Goal: Task Accomplishment & Management: Manage account settings

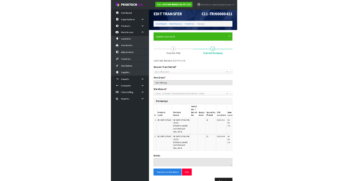
scroll to position [5, 0]
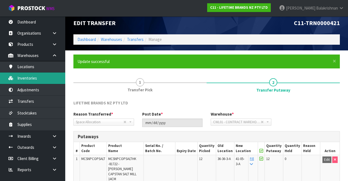
click at [23, 78] on link "Inventories" at bounding box center [32, 77] width 65 height 11
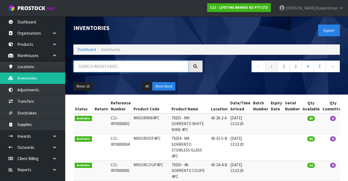
click at [116, 71] on input "text" at bounding box center [130, 66] width 115 height 12
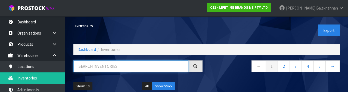
click at [121, 68] on input "text" at bounding box center [130, 66] width 115 height 12
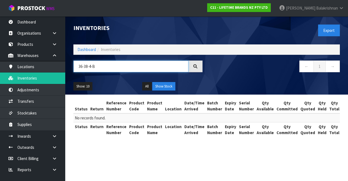
click at [82, 67] on input "36-38-4-B" at bounding box center [130, 66] width 115 height 12
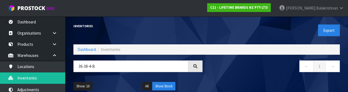
click at [81, 76] on div "36-38-4-B ← 1 →" at bounding box center [206, 68] width 275 height 17
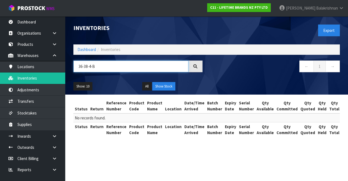
click at [87, 68] on input "36-38-4-B" at bounding box center [130, 66] width 115 height 12
click at [110, 67] on input "36-28-4-B" at bounding box center [130, 66] width 115 height 12
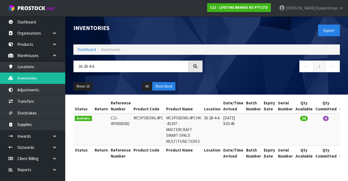
copy td "MCSPSBOWL4PC"
click at [19, 79] on link "Inventories" at bounding box center [32, 77] width 65 height 11
click at [96, 68] on input "36-28-4-A" at bounding box center [130, 66] width 115 height 12
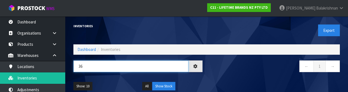
type input "3"
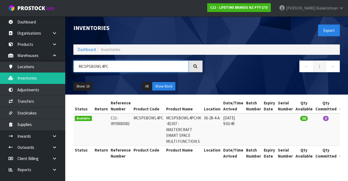
type input "MCSPSBOWL4PC"
copy td "MCSPSBOWL4PC"
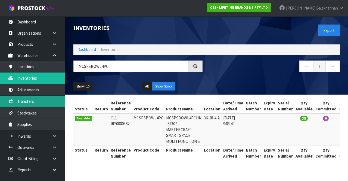
click at [23, 101] on link "Transfers" at bounding box center [32, 100] width 65 height 11
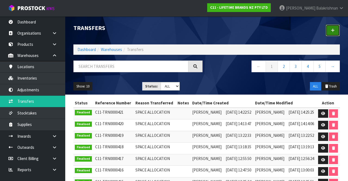
click at [332, 32] on icon at bounding box center [333, 30] width 4 height 4
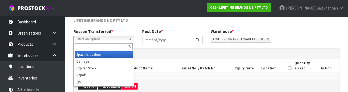
scroll to position [65, 0]
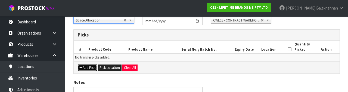
click at [84, 70] on button "Add Pick" at bounding box center [87, 67] width 19 height 7
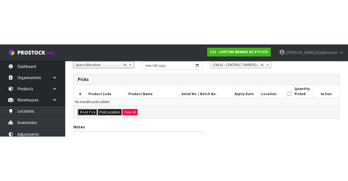
scroll to position [31, 0]
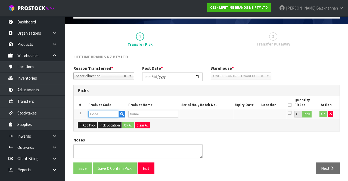
click at [96, 111] on input "text" at bounding box center [103, 113] width 30 height 7
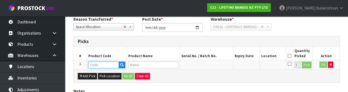
scroll to position [95, 0]
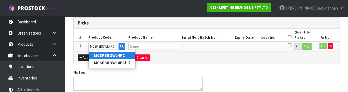
click at [97, 55] on strong "MCSPSBOWL4PC" at bounding box center [109, 55] width 31 height 5
type input "MCSPSBOWL4PC"
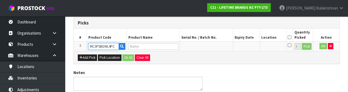
type input "MCSPSBOWL4PCHK -81307 - MASTERCRAFT SMART SPACE MULTI FUNCTION S"
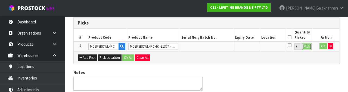
click at [308, 48] on button "Pick" at bounding box center [307, 46] width 10 height 7
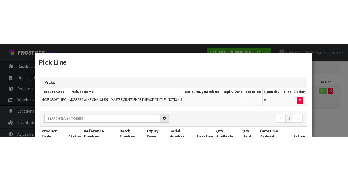
scroll to position [31, 0]
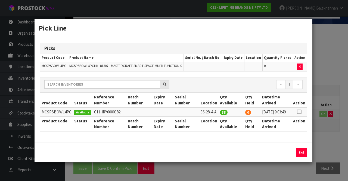
click at [299, 112] on icon at bounding box center [299, 112] width 4 height 0
click at [286, 154] on button "Assign Pick" at bounding box center [283, 152] width 22 height 8
type input "38"
click at [300, 154] on button "Exit" at bounding box center [301, 152] width 11 height 8
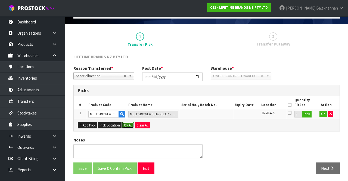
click at [125, 125] on button "Ok All" at bounding box center [128, 125] width 12 height 7
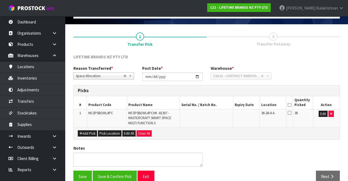
scroll to position [39, 0]
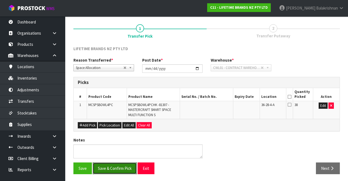
click at [102, 169] on button "Save & Confirm Pick" at bounding box center [115, 168] width 44 height 12
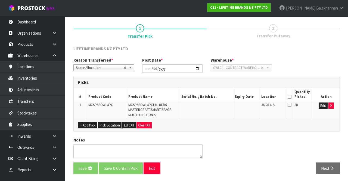
scroll to position [0, 0]
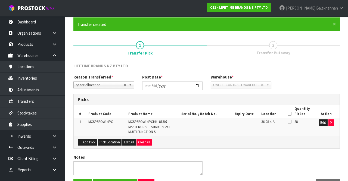
scroll to position [47, 0]
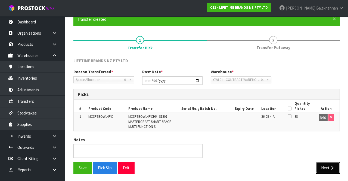
click at [323, 164] on button "Next" at bounding box center [328, 168] width 24 height 12
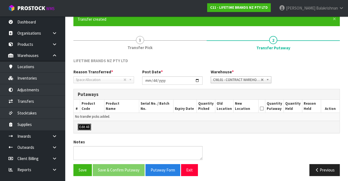
click at [79, 127] on button "Edit All" at bounding box center [84, 126] width 13 height 7
click at [328, 165] on button "Previous" at bounding box center [325, 170] width 30 height 12
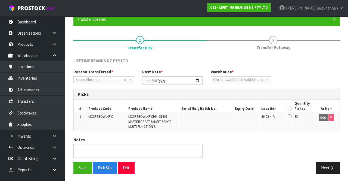
click at [290, 108] on icon at bounding box center [290, 108] width 4 height 0
click at [78, 164] on button "Save" at bounding box center [82, 168] width 18 height 12
click at [330, 163] on button "Next" at bounding box center [328, 168] width 24 height 12
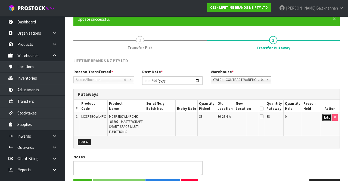
click at [325, 116] on button "Edit" at bounding box center [327, 117] width 9 height 7
click at [250, 118] on input "text" at bounding box center [243, 117] width 14 height 7
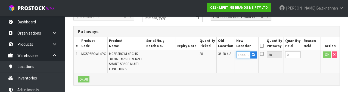
scroll to position [115, 0]
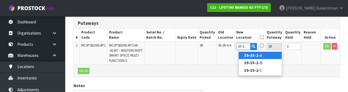
type input "39-35-2-A"
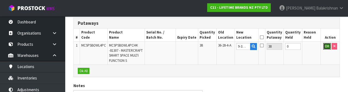
click at [324, 46] on button "OK" at bounding box center [327, 46] width 8 height 7
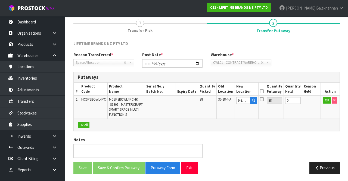
scroll to position [0, 0]
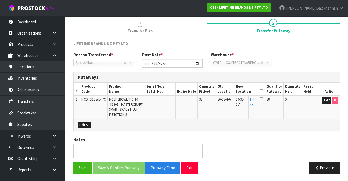
click at [264, 91] on icon at bounding box center [262, 91] width 4 height 0
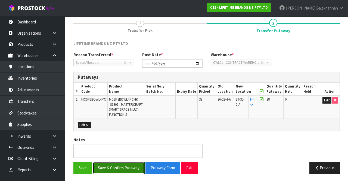
click at [104, 169] on button "Save & Confirm Putaway" at bounding box center [119, 168] width 52 height 12
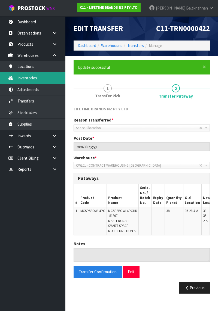
click at [21, 75] on link "Inventories" at bounding box center [32, 77] width 65 height 11
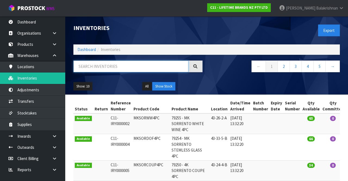
click at [135, 68] on input "text" at bounding box center [130, 66] width 115 height 12
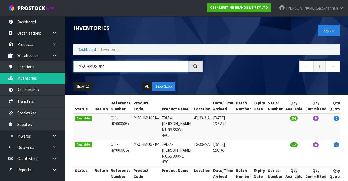
type input "MKCHMUGPK4"
copy td "MKCHMUGPK4"
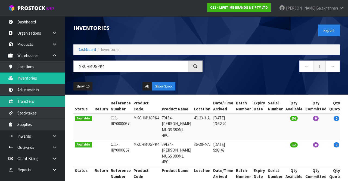
click at [21, 100] on link "Transfers" at bounding box center [32, 100] width 65 height 11
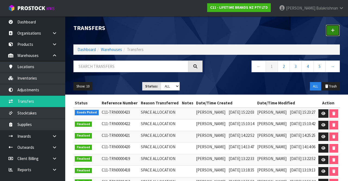
click at [334, 33] on link at bounding box center [333, 30] width 14 height 12
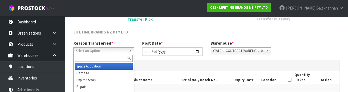
scroll to position [65, 0]
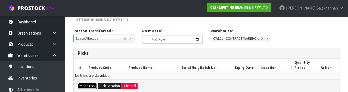
click at [85, 85] on button "Add Pick" at bounding box center [87, 86] width 19 height 7
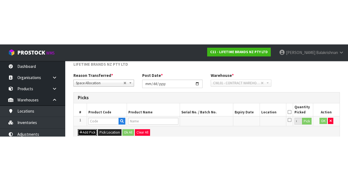
scroll to position [31, 0]
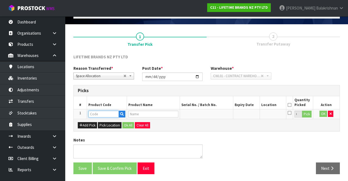
click at [95, 112] on input "text" at bounding box center [103, 113] width 30 height 7
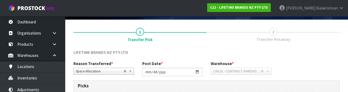
scroll to position [95, 0]
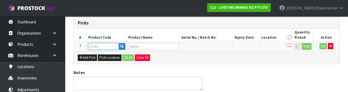
type input "MKCHMUGPK4"
type input "79134 - [PERSON_NAME] MUGS 380ML 4PC"
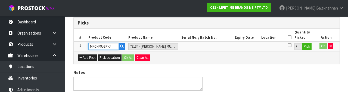
type input "MKCHMUGPK4"
click at [311, 47] on button "Pick" at bounding box center [307, 46] width 10 height 7
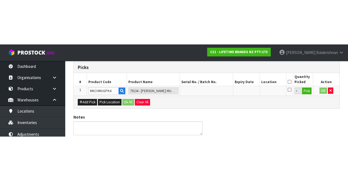
scroll to position [31, 0]
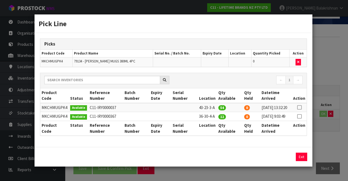
click at [300, 116] on icon at bounding box center [299, 116] width 4 height 0
click at [286, 161] on button "Assign Pick" at bounding box center [283, 156] width 22 height 8
type input "12"
copy td "43-23-3-A"
click at [305, 161] on button "Exit" at bounding box center [301, 156] width 11 height 8
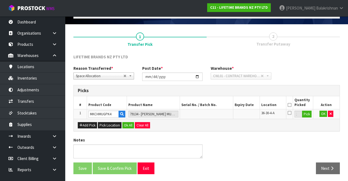
click at [290, 105] on icon at bounding box center [290, 105] width 4 height 0
click at [124, 123] on button "Ok All" at bounding box center [128, 125] width 12 height 7
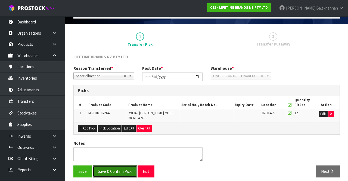
click at [113, 166] on button "Save & Confirm Pick" at bounding box center [115, 171] width 44 height 12
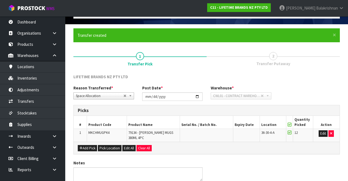
scroll to position [0, 0]
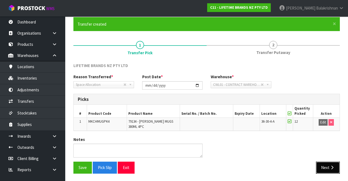
click at [329, 162] on button "Next" at bounding box center [328, 167] width 24 height 12
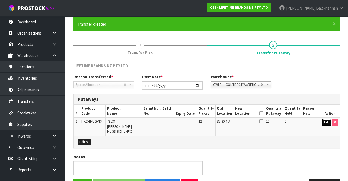
click at [325, 122] on button "Edit" at bounding box center [327, 122] width 9 height 7
click at [249, 124] on input "text" at bounding box center [243, 122] width 15 height 7
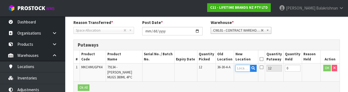
scroll to position [115, 0]
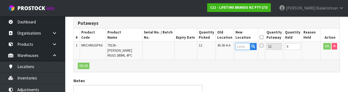
type input "43-23-3-A"
click at [329, 47] on button "OK" at bounding box center [327, 46] width 8 height 7
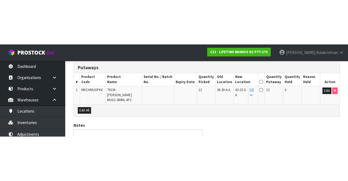
scroll to position [54, 0]
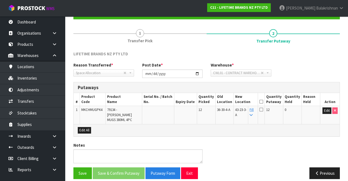
click at [263, 101] on icon at bounding box center [262, 101] width 4 height 0
click at [107, 168] on button "Save & Confirm Putaway" at bounding box center [119, 173] width 52 height 12
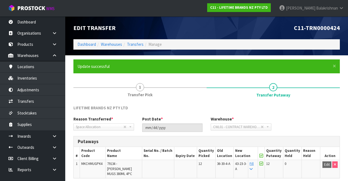
scroll to position [42, 0]
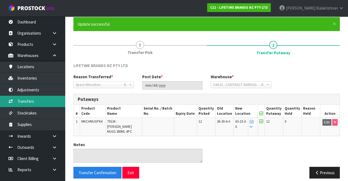
click at [20, 101] on link "Transfers" at bounding box center [32, 100] width 65 height 11
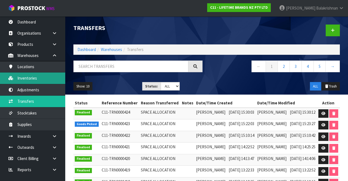
click at [22, 78] on link "Inventories" at bounding box center [32, 77] width 65 height 11
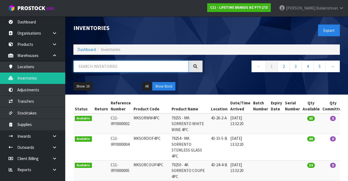
click at [88, 64] on input "text" at bounding box center [130, 66] width 115 height 12
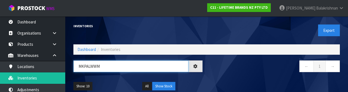
type input "MKPALWW"
type input "MKPALWW4PC"
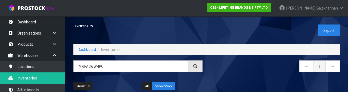
click at [292, 74] on div "← 1 →" at bounding box center [275, 68] width 137 height 17
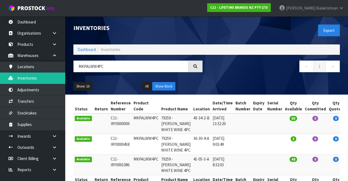
copy td "MKPALWW4PC"
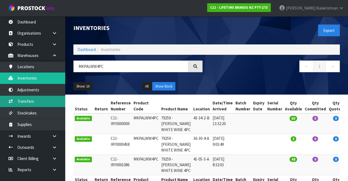
click at [18, 101] on link "Transfers" at bounding box center [32, 100] width 65 height 11
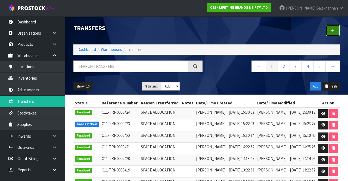
click at [332, 34] on link at bounding box center [333, 30] width 14 height 12
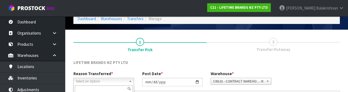
scroll to position [65, 0]
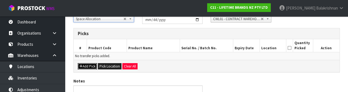
click at [85, 69] on button "Add Pick" at bounding box center [87, 66] width 19 height 7
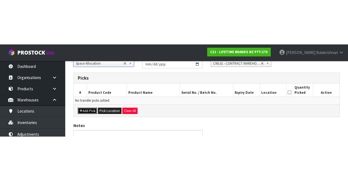
scroll to position [31, 0]
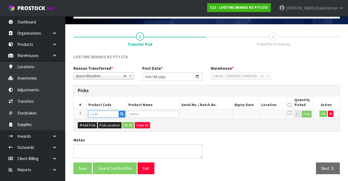
click at [97, 114] on input "text" at bounding box center [103, 113] width 30 height 7
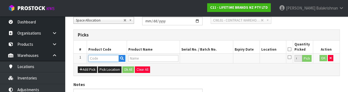
scroll to position [95, 0]
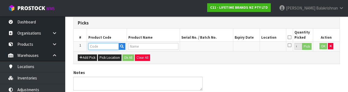
type input "MKPALWW4PC"
type input "79259 - [PERSON_NAME] WHITE WINE 4PC"
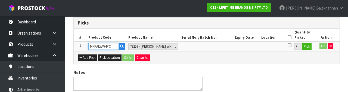
type input "MKPALWW4PC"
click at [308, 49] on button "Pick" at bounding box center [307, 46] width 10 height 7
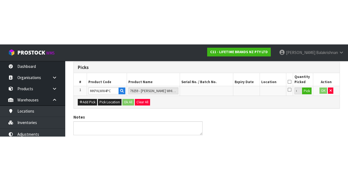
scroll to position [31, 0]
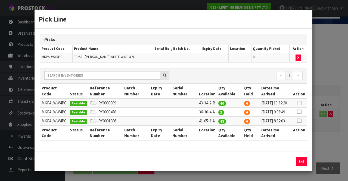
click at [300, 112] on icon at bounding box center [299, 112] width 4 height 0
click at [288, 161] on button "Assign Pick" at bounding box center [283, 161] width 22 height 8
type input "3"
click at [301, 159] on button "Exit" at bounding box center [301, 161] width 11 height 8
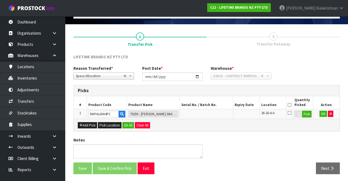
click at [290, 105] on icon at bounding box center [290, 105] width 4 height 0
click at [321, 114] on button "OK" at bounding box center [324, 113] width 8 height 7
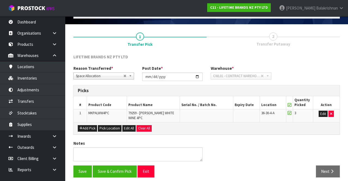
scroll to position [34, 0]
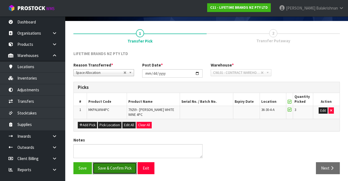
click at [106, 171] on button "Save & Confirm Pick" at bounding box center [115, 168] width 44 height 12
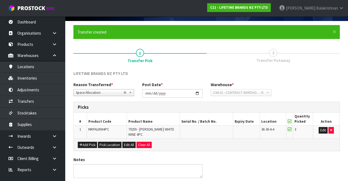
scroll to position [0, 0]
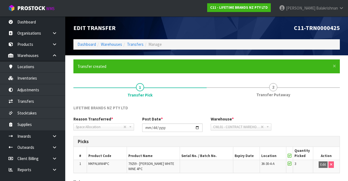
scroll to position [42, 0]
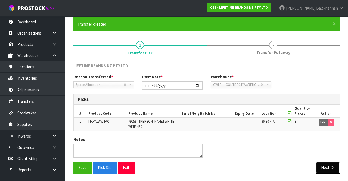
click at [331, 165] on icon "button" at bounding box center [332, 167] width 5 height 4
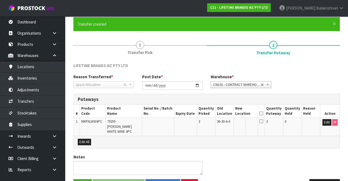
click at [92, 124] on td "MKPALWW4PC" at bounding box center [93, 127] width 26 height 18
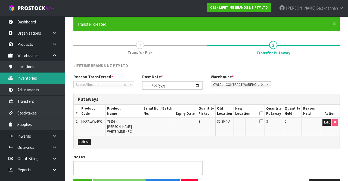
click at [20, 79] on link "Inventories" at bounding box center [32, 77] width 65 height 11
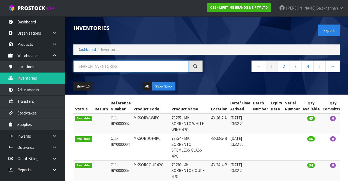
click at [86, 68] on input "text" at bounding box center [130, 66] width 115 height 12
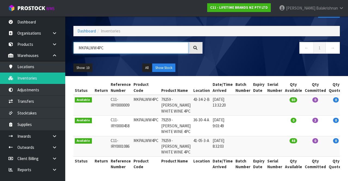
scroll to position [70, 0]
type input "MKPALWW4PC"
copy td "43-34-2-B"
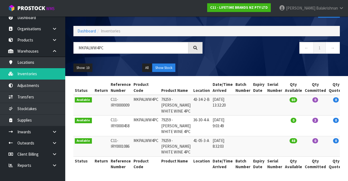
scroll to position [0, 0]
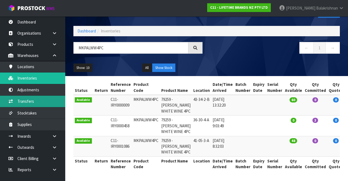
click at [19, 100] on link "Transfers" at bounding box center [32, 100] width 65 height 11
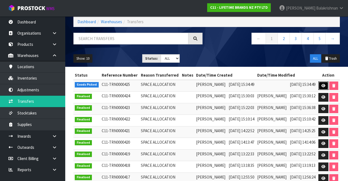
click at [326, 87] on icon at bounding box center [324, 86] width 4 height 4
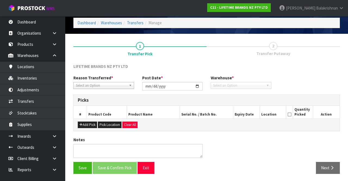
type input "[DATE]"
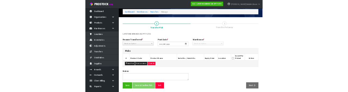
scroll to position [22, 0]
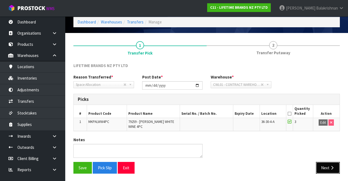
click at [324, 166] on button "Next" at bounding box center [328, 168] width 24 height 12
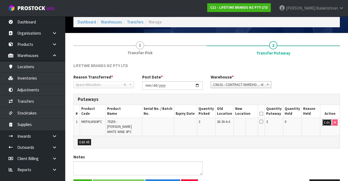
click at [323, 120] on button "Edit" at bounding box center [327, 122] width 9 height 7
click at [246, 121] on input "text" at bounding box center [243, 122] width 15 height 7
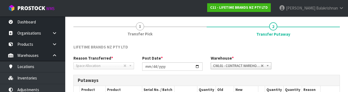
scroll to position [95, 0]
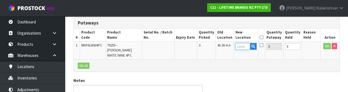
type input "43-34-2-B"
click at [326, 48] on button "OK" at bounding box center [327, 46] width 8 height 7
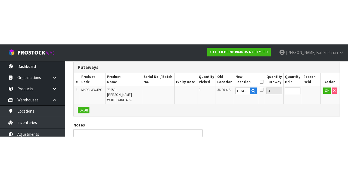
scroll to position [34, 0]
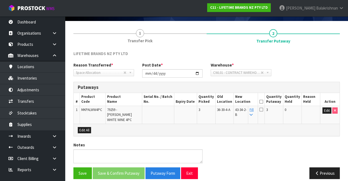
click at [263, 101] on icon at bounding box center [262, 101] width 4 height 0
click at [110, 167] on button "Save & Confirm Putaway" at bounding box center [119, 173] width 52 height 12
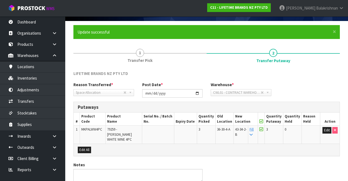
scroll to position [0, 0]
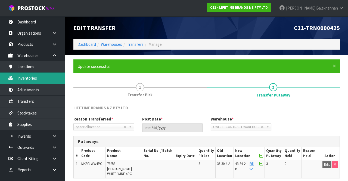
click at [14, 78] on link "Inventories" at bounding box center [32, 77] width 65 height 11
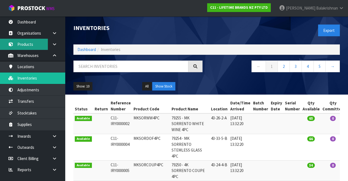
click at [20, 44] on link "Products" at bounding box center [32, 44] width 65 height 11
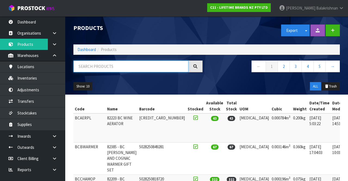
click at [82, 67] on input "text" at bounding box center [130, 66] width 115 height 12
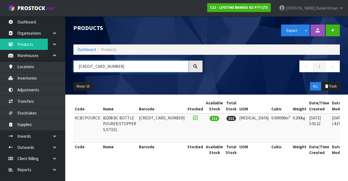
type input "[CREDIT_CARD_NUMBER]"
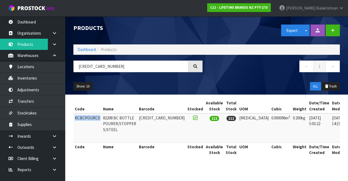
copy td "KCBCPOURCD"
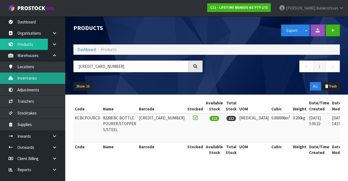
click at [17, 77] on link "Inventories" at bounding box center [32, 77] width 65 height 11
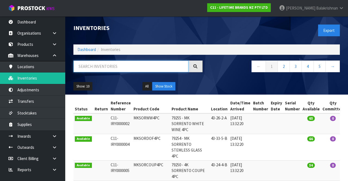
click at [84, 68] on input "text" at bounding box center [130, 66] width 115 height 12
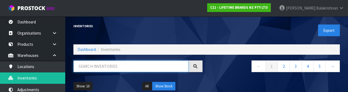
paste input "KCBCPOURCD"
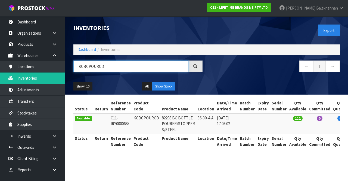
type input "KCBCPOURCD"
copy td "KCBCPOURCD"
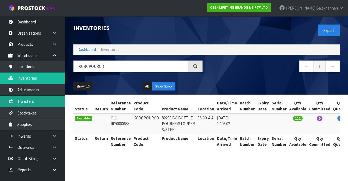
click at [21, 100] on link "Transfers" at bounding box center [32, 100] width 65 height 11
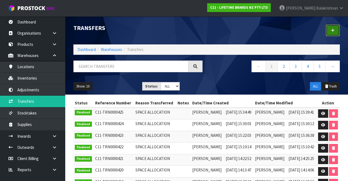
click at [334, 33] on link at bounding box center [333, 30] width 14 height 12
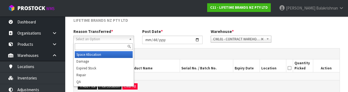
scroll to position [65, 0]
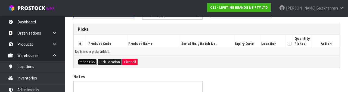
click at [81, 63] on icon "button" at bounding box center [80, 62] width 3 height 4
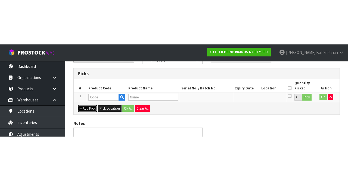
scroll to position [31, 0]
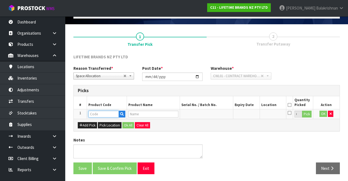
click at [95, 112] on input "text" at bounding box center [103, 113] width 30 height 7
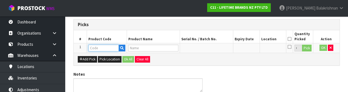
scroll to position [95, 0]
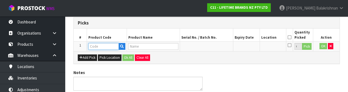
type input "KCBCPOURCD"
type input "82208 BC BOTTLE POURER/STOPPER S/STEEL"
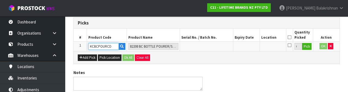
type input "KCBCPOURCD"
click at [308, 47] on button "Pick" at bounding box center [307, 46] width 10 height 7
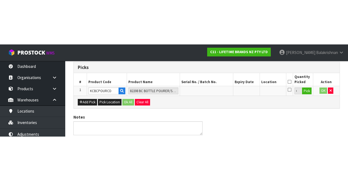
scroll to position [31, 0]
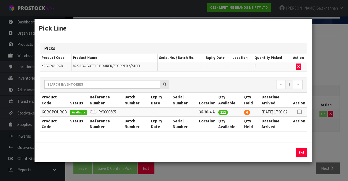
click at [301, 112] on icon at bounding box center [299, 112] width 4 height 0
click at [276, 152] on button "Assign Pick" at bounding box center [283, 152] width 22 height 8
type input "112"
click at [301, 154] on button "Exit" at bounding box center [301, 152] width 11 height 8
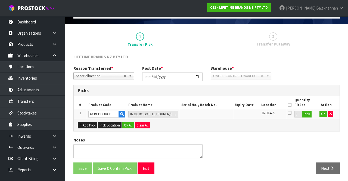
click at [290, 105] on icon at bounding box center [290, 105] width 4 height 0
click at [322, 119] on div "Add Pick Pick Location Ok All Clear All" at bounding box center [207, 125] width 266 height 12
click at [324, 113] on button "OK" at bounding box center [324, 113] width 8 height 7
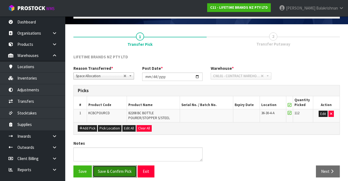
click at [102, 172] on button "Save & Confirm Pick" at bounding box center [115, 171] width 44 height 12
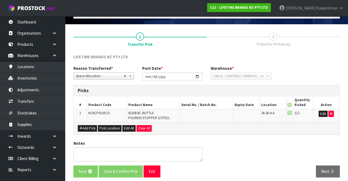
scroll to position [0, 0]
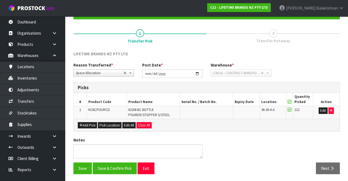
scroll to position [42, 0]
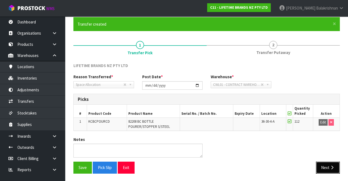
click at [327, 164] on button "Next" at bounding box center [328, 167] width 24 height 12
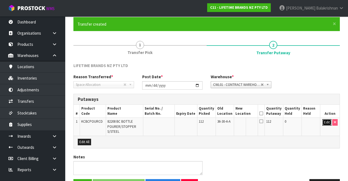
click at [325, 119] on button "Edit" at bounding box center [327, 122] width 9 height 7
click at [250, 122] on input "text" at bounding box center [243, 122] width 15 height 7
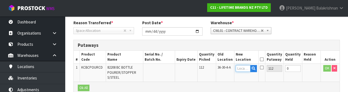
scroll to position [115, 0]
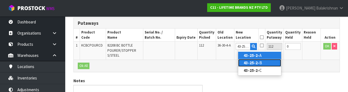
click at [273, 63] on link "43-25-2- B" at bounding box center [259, 62] width 43 height 7
type input "43-25-2-B"
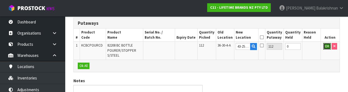
click at [326, 47] on button "OK" at bounding box center [327, 46] width 8 height 7
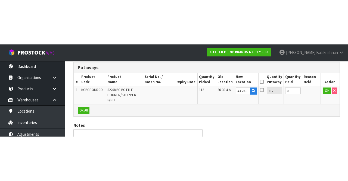
scroll to position [59, 0]
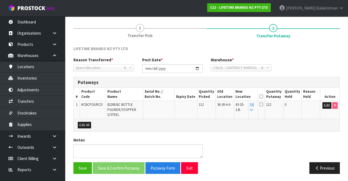
click at [263, 96] on icon at bounding box center [262, 96] width 4 height 0
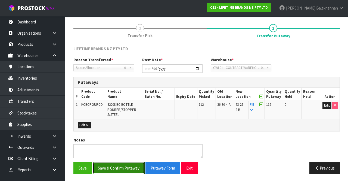
click at [105, 166] on button "Save & Confirm Putaway" at bounding box center [119, 168] width 52 height 12
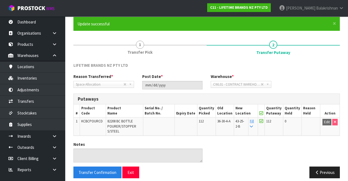
scroll to position [47, 0]
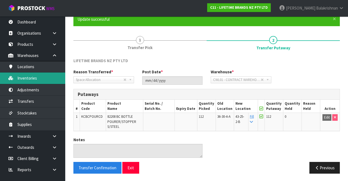
click at [21, 77] on link "Inventories" at bounding box center [32, 77] width 65 height 11
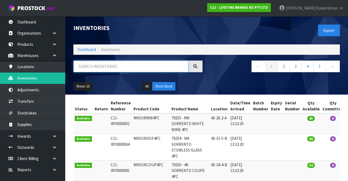
click at [96, 65] on input "text" at bounding box center [130, 66] width 115 height 12
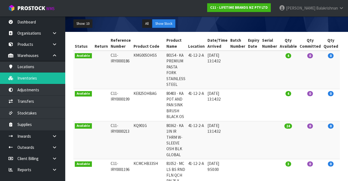
scroll to position [22, 0]
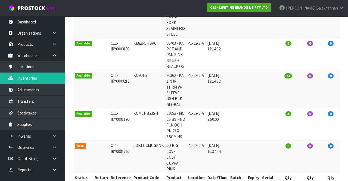
type input "41-12-2-A"
click at [286, 49] on td "4" at bounding box center [289, 55] width 20 height 32
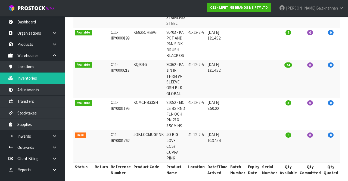
scroll to position [0, 27]
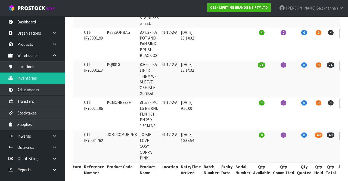
click at [343, 135] on icon at bounding box center [345, 136] width 4 height 4
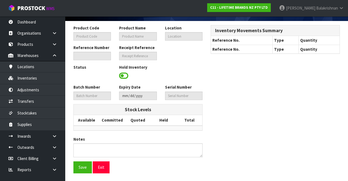
type input "JOBLCCMUGPNK"
type input "JO BIG LOVE COSY CUPPA PINK"
type input "41-12-2-A"
type input "C11-IRY0001762"
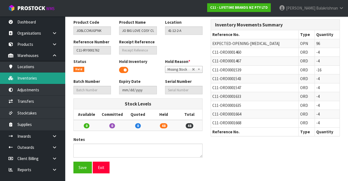
click at [41, 79] on link "Inventories" at bounding box center [32, 77] width 65 height 11
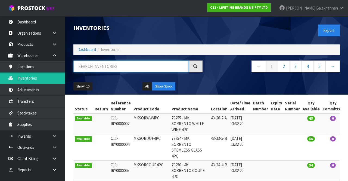
paste input "JOBLCCMUGPNK"
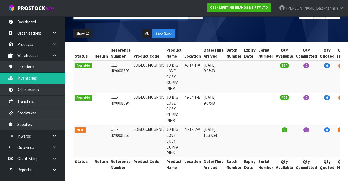
scroll to position [0, 23]
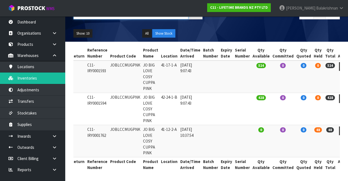
type input "JOBLCCMUGPNK"
click at [339, 132] on link at bounding box center [344, 130] width 10 height 9
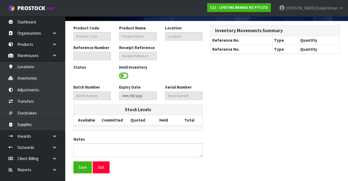
type input "JOBLCCMUGPNK"
type input "JO BIG LOVE COSY CUPPA PINK"
type input "41-12-2-A"
type input "C11-IRY0001762"
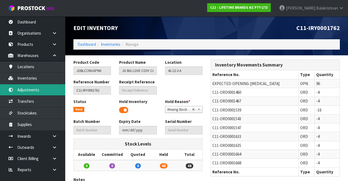
click at [18, 95] on link "Adjustments" at bounding box center [32, 89] width 65 height 11
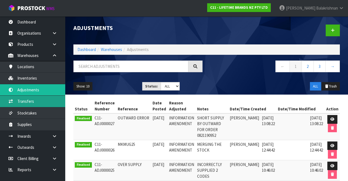
click at [16, 101] on link "Transfers" at bounding box center [32, 100] width 65 height 11
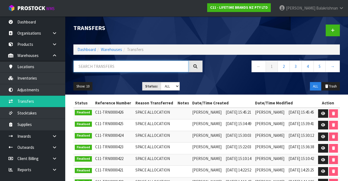
click at [131, 68] on input "text" at bounding box center [130, 66] width 115 height 12
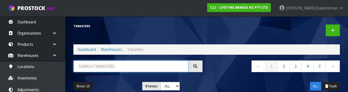
paste input "JOBLCCMUGPNK"
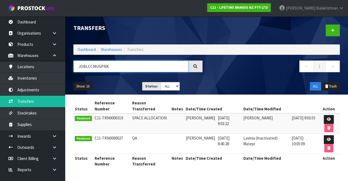
type input "JOBLCCMUGPNK"
click at [329, 117] on icon at bounding box center [329, 119] width 4 height 4
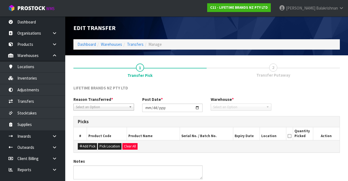
type input "[DATE]"
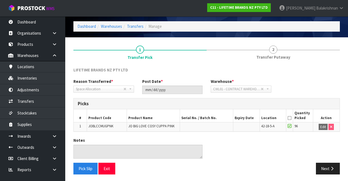
scroll to position [18, 0]
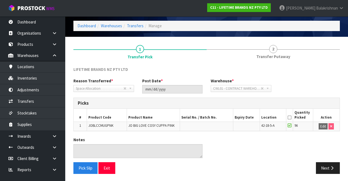
click at [271, 61] on link "2 Transfer Putaway" at bounding box center [273, 51] width 133 height 21
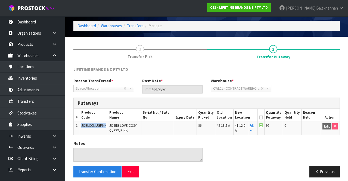
copy span "JOBLCCMUGPNK"
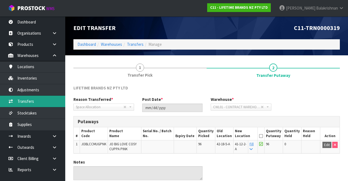
click at [32, 101] on link "Transfers" at bounding box center [32, 100] width 65 height 11
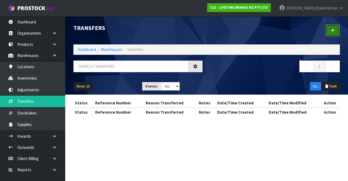
click at [332, 31] on icon at bounding box center [333, 30] width 4 height 4
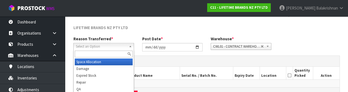
scroll to position [65, 0]
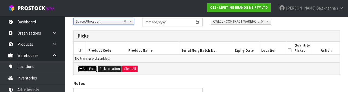
click at [85, 66] on button "Add Pick" at bounding box center [87, 69] width 19 height 7
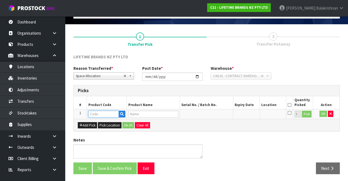
click at [106, 115] on input "text" at bounding box center [103, 113] width 30 height 7
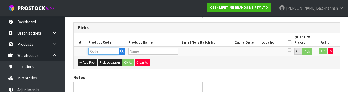
scroll to position [95, 0]
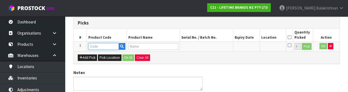
type input "JOBLCCMUGPNK"
type input "JO BIG LOVE COSY CUPPA PINK"
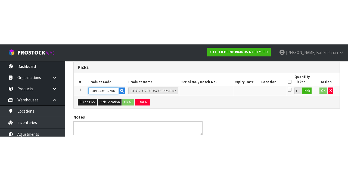
scroll to position [31, 0]
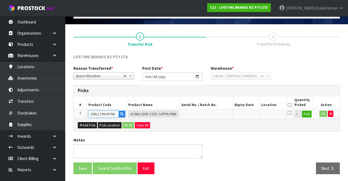
type input "JOBLCCMUGPNK"
click at [309, 114] on button "Pick" at bounding box center [307, 113] width 10 height 7
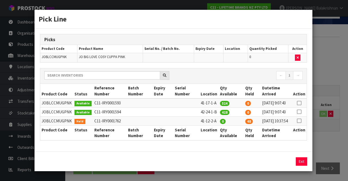
click at [300, 121] on icon at bounding box center [299, 121] width 4 height 0
click at [283, 165] on button "Assign Pick" at bounding box center [283, 161] width 22 height 8
type input "48"
click at [301, 165] on button "Exit" at bounding box center [301, 161] width 11 height 8
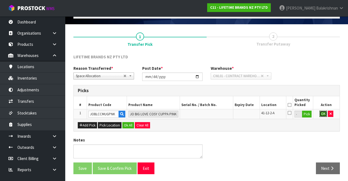
click at [324, 112] on button "OK" at bounding box center [324, 113] width 8 height 7
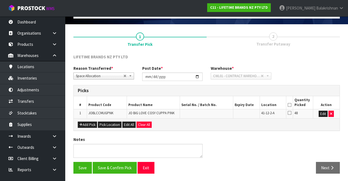
scroll to position [30, 0]
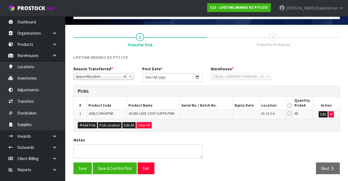
click at [291, 105] on icon at bounding box center [290, 105] width 4 height 0
click at [116, 169] on button "Save & Confirm Pick" at bounding box center [115, 168] width 44 height 12
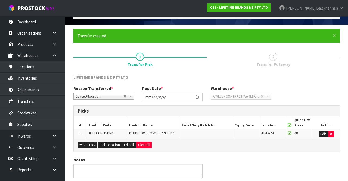
scroll to position [0, 0]
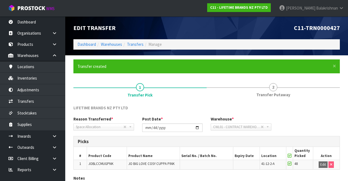
scroll to position [38, 0]
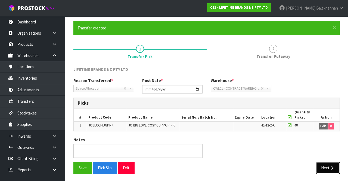
click at [330, 165] on icon "button" at bounding box center [332, 167] width 5 height 4
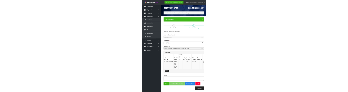
scroll to position [54, 0]
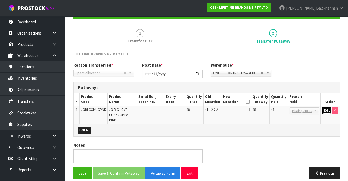
click at [326, 110] on button "Edit" at bounding box center [327, 110] width 9 height 7
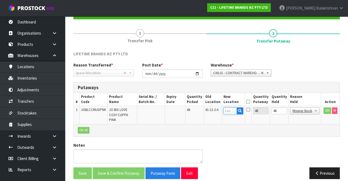
click at [232, 110] on input "text" at bounding box center [230, 110] width 13 height 7
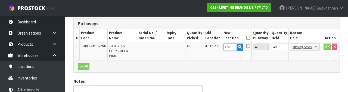
scroll to position [115, 0]
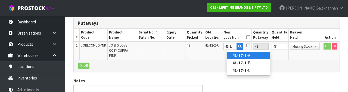
click at [248, 55] on link "41-17-1 -A" at bounding box center [248, 55] width 43 height 7
type input "41-17-1-A"
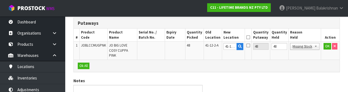
click at [250, 37] on icon at bounding box center [248, 37] width 4 height 0
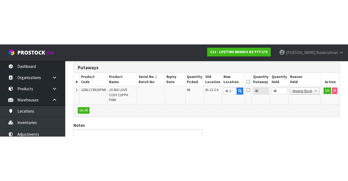
scroll to position [54, 0]
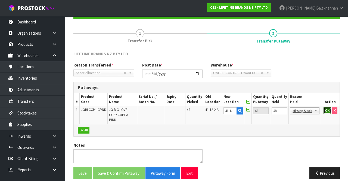
click at [326, 110] on button "OK" at bounding box center [328, 110] width 8 height 7
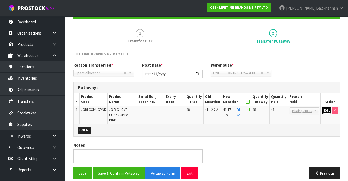
click at [330, 108] on button "Edit" at bounding box center [327, 110] width 9 height 7
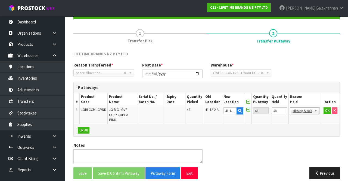
click at [290, 108] on link "Missing Stock" at bounding box center [304, 110] width 29 height 7
click at [282, 107] on input "48" at bounding box center [280, 110] width 16 height 7
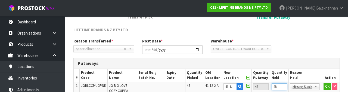
scroll to position [115, 0]
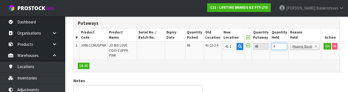
type input "0"
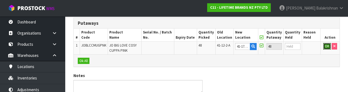
click at [328, 47] on button "OK" at bounding box center [327, 46] width 8 height 7
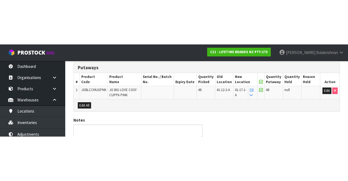
scroll to position [54, 0]
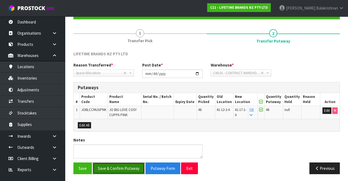
click at [125, 168] on button "Save & Confirm Putaway" at bounding box center [119, 168] width 52 height 12
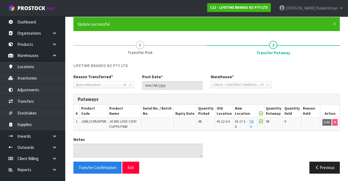
scroll to position [0, 0]
